Goal: Information Seeking & Learning: Learn about a topic

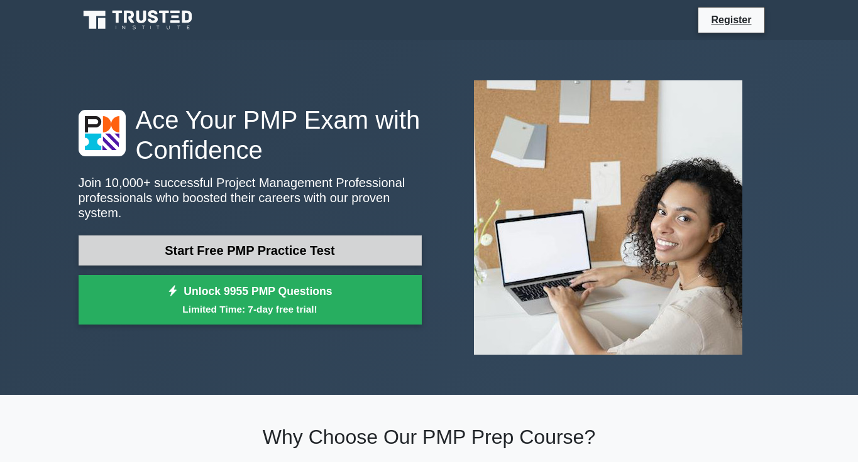
click at [236, 261] on link "Start Free PMP Practice Test" at bounding box center [250, 251] width 343 height 30
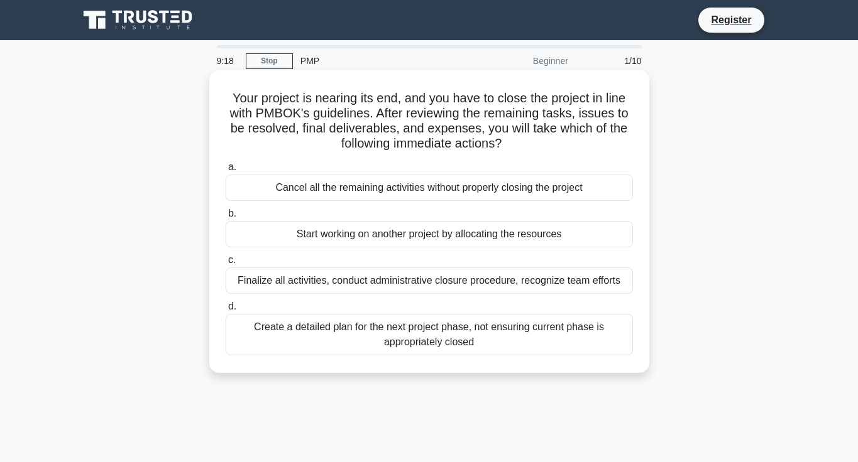
click at [329, 336] on div "Create a detailed plan for the next project phase, not ensuring current phase i…" at bounding box center [429, 334] width 407 height 41
click at [226, 311] on input "d. Create a detailed plan for the next project phase, not ensuring current phas…" at bounding box center [226, 307] width 0 height 8
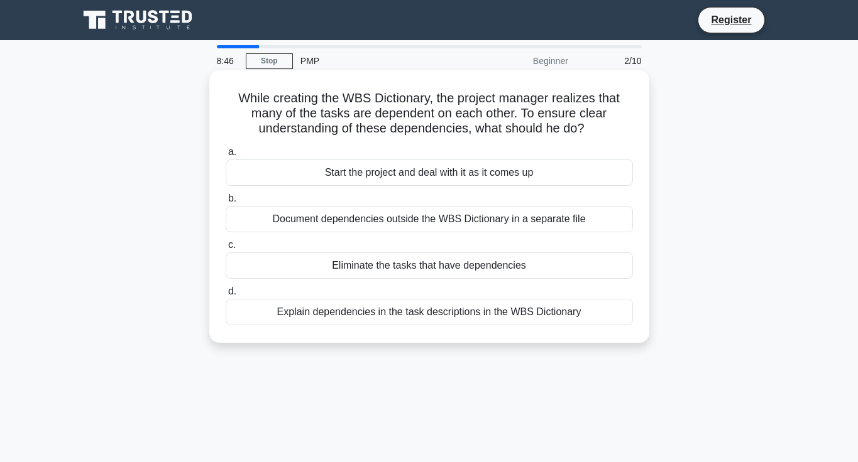
click at [388, 314] on div "Explain dependencies in the task descriptions in the WBS Dictionary" at bounding box center [429, 312] width 407 height 26
click at [226, 296] on input "d. Explain dependencies in the task descriptions in the WBS Dictionary" at bounding box center [226, 292] width 0 height 8
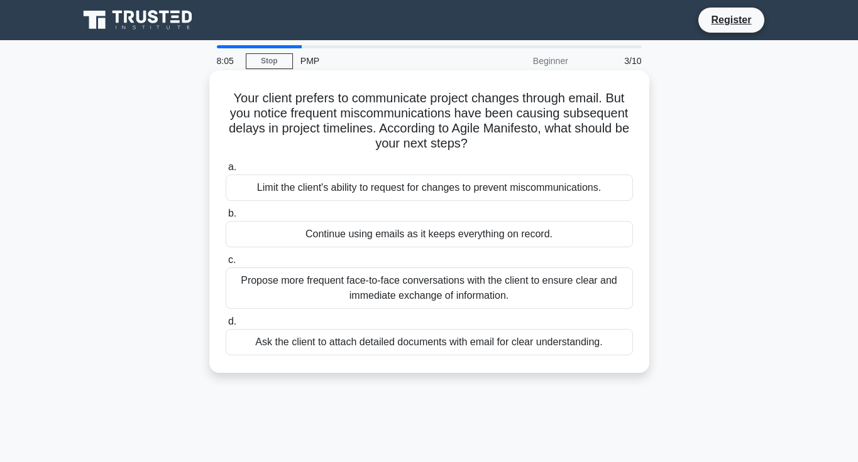
click at [420, 340] on div "Ask the client to attach detailed documents with email for clear understanding." at bounding box center [429, 342] width 407 height 26
click at [226, 326] on input "d. Ask the client to attach detailed documents with email for clear understandi…" at bounding box center [226, 322] width 0 height 8
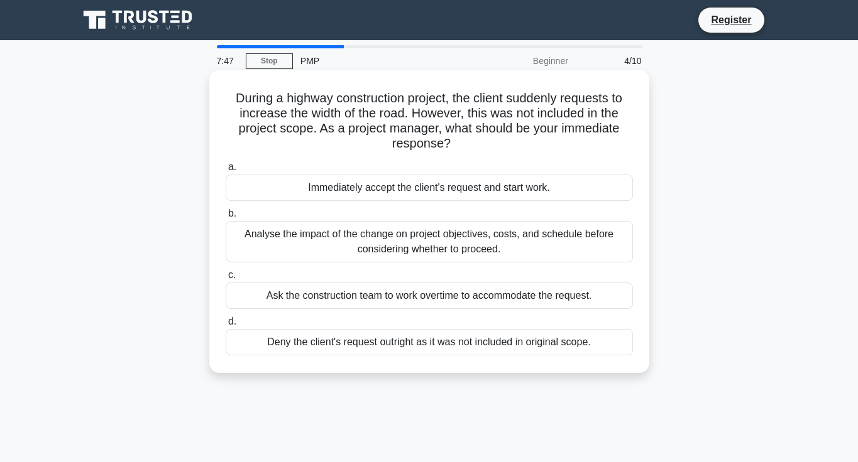
click at [456, 253] on div "Analyse the impact of the change on project objectives, costs, and schedule bef…" at bounding box center [429, 241] width 407 height 41
click at [226, 218] on input "b. Analyse the impact of the change on project objectives, costs, and schedule …" at bounding box center [226, 214] width 0 height 8
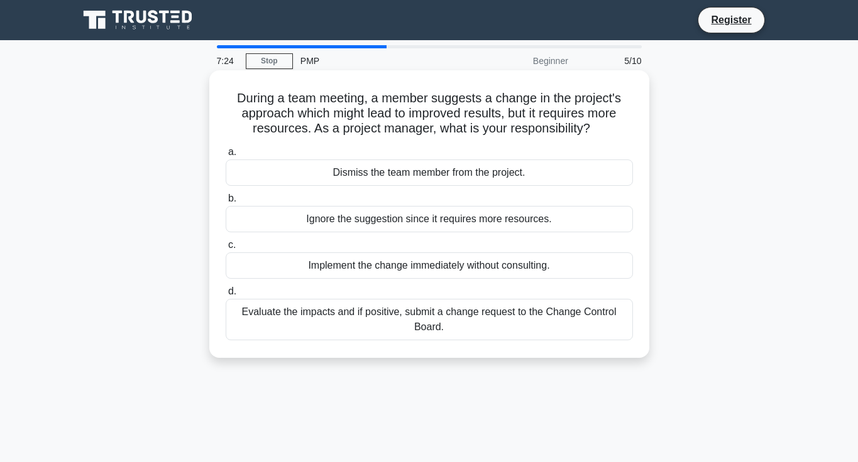
click at [413, 333] on div "Evaluate the impacts and if positive, submit a change request to the Change Con…" at bounding box center [429, 319] width 407 height 41
click at [226, 296] on input "d. Evaluate the impacts and if positive, submit a change request to the Change …" at bounding box center [226, 292] width 0 height 8
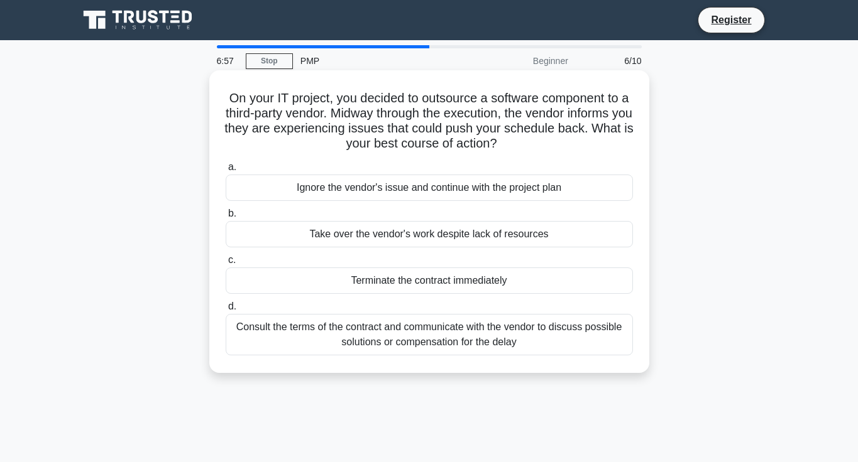
click at [410, 341] on div "Consult the terms of the contract and communicate with the vendor to discuss po…" at bounding box center [429, 334] width 407 height 41
click at [226, 311] on input "d. Consult the terms of the contract and communicate with the vendor to discuss…" at bounding box center [226, 307] width 0 height 8
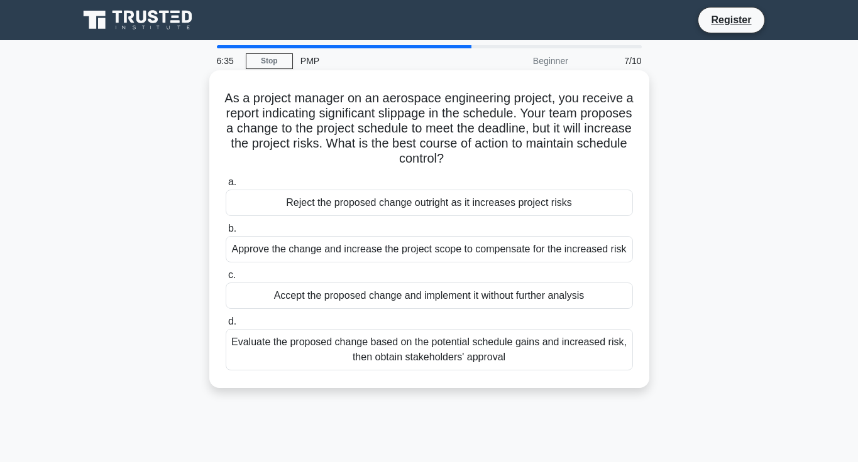
click at [401, 354] on div "Evaluate the proposed change based on the potential schedule gains and increase…" at bounding box center [429, 349] width 407 height 41
click at [226, 326] on input "d. Evaluate the proposed change based on the potential schedule gains and incre…" at bounding box center [226, 322] width 0 height 8
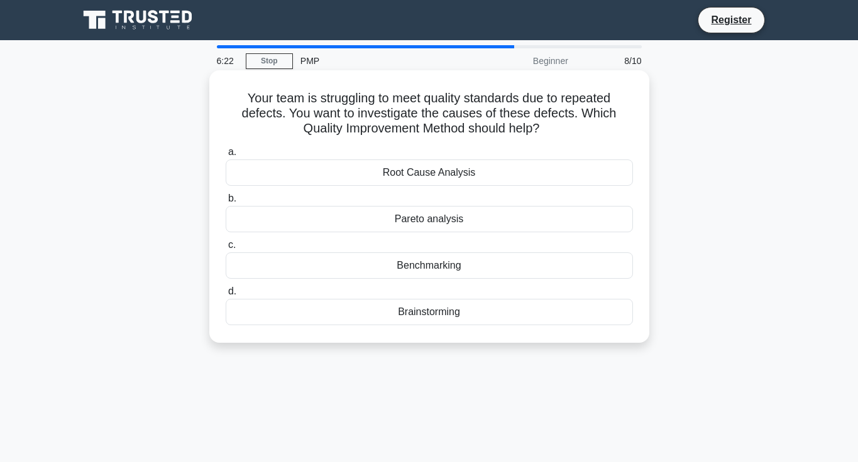
click at [402, 183] on div "Root Cause Analysis" at bounding box center [429, 173] width 407 height 26
click at [226, 156] on input "a. Root Cause Analysis" at bounding box center [226, 152] width 0 height 8
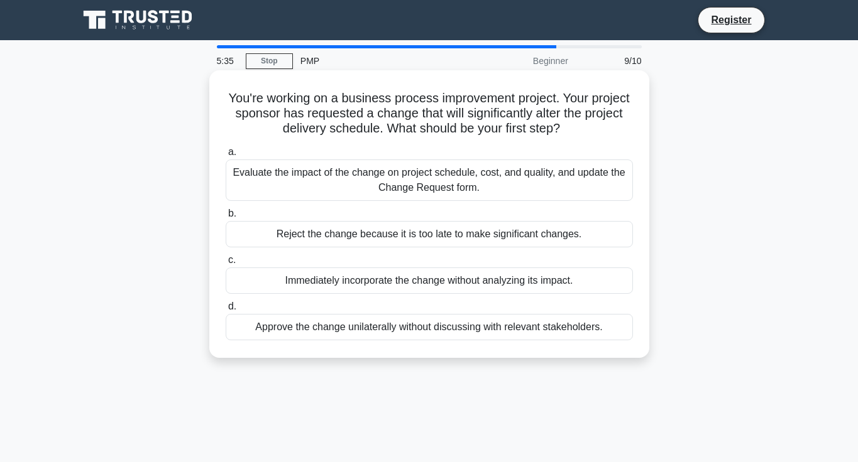
click at [412, 196] on div "Evaluate the impact of the change on project schedule, cost, and quality, and u…" at bounding box center [429, 180] width 407 height 41
click at [226, 156] on input "a. Evaluate the impact of the change on project schedule, cost, and quality, an…" at bounding box center [226, 152] width 0 height 8
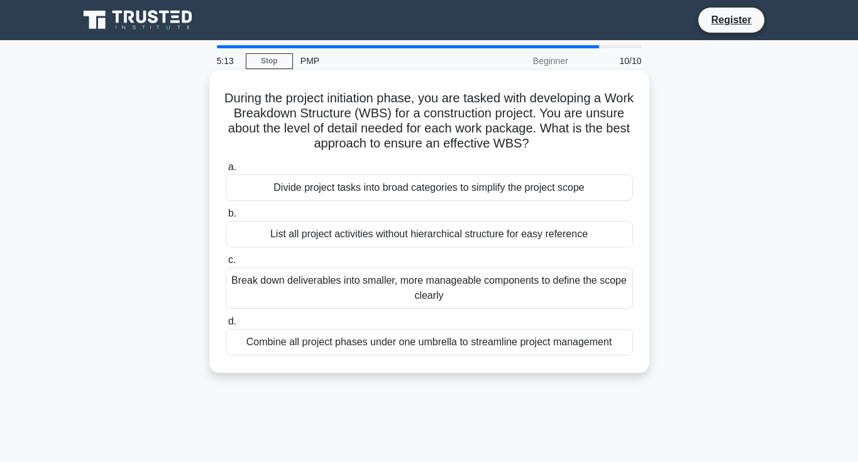
click at [596, 303] on div "Break down deliverables into smaller, more manageable components to define the …" at bounding box center [429, 288] width 407 height 41
click at [226, 265] on input "c. Break down deliverables into smaller, more manageable components to define t…" at bounding box center [226, 260] width 0 height 8
